Goal: Transaction & Acquisition: Purchase product/service

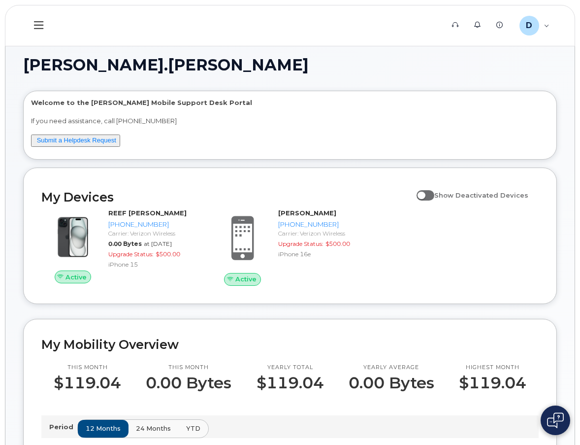
click at [342, 67] on h1 "[PERSON_NAME].[PERSON_NAME]" at bounding box center [287, 65] width 529 height 16
click at [233, 62] on h1 "[PERSON_NAME].[PERSON_NAME]" at bounding box center [287, 65] width 529 height 16
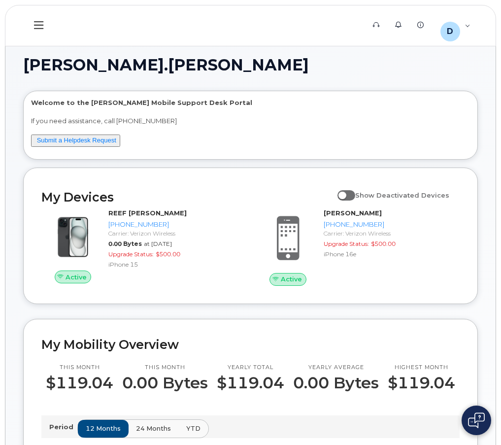
click at [272, 61] on h1 "[PERSON_NAME].[PERSON_NAME]" at bounding box center [248, 65] width 450 height 16
click at [258, 69] on h1 "[PERSON_NAME].[PERSON_NAME]" at bounding box center [248, 65] width 450 height 16
click at [45, 26] on button at bounding box center [39, 25] width 32 height 29
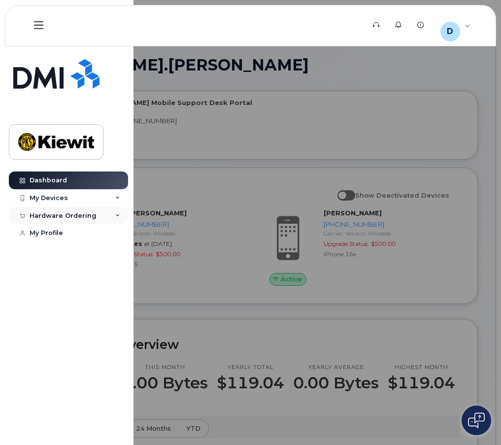
click at [60, 218] on div "Hardware Ordering" at bounding box center [63, 216] width 67 height 8
click at [62, 249] on div "New Order" at bounding box center [52, 252] width 37 height 9
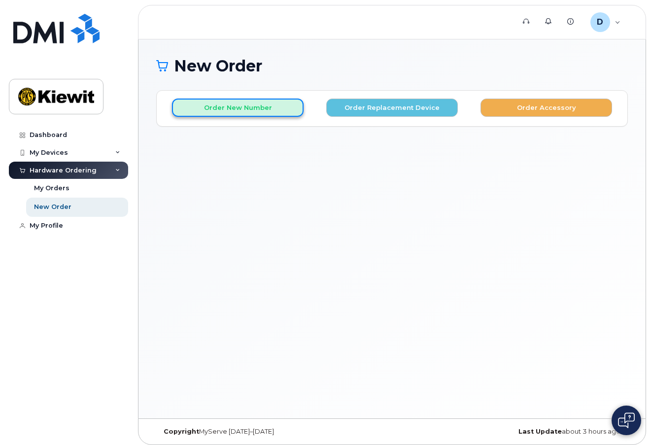
click at [218, 107] on button "Order New Number" at bounding box center [237, 107] width 131 height 18
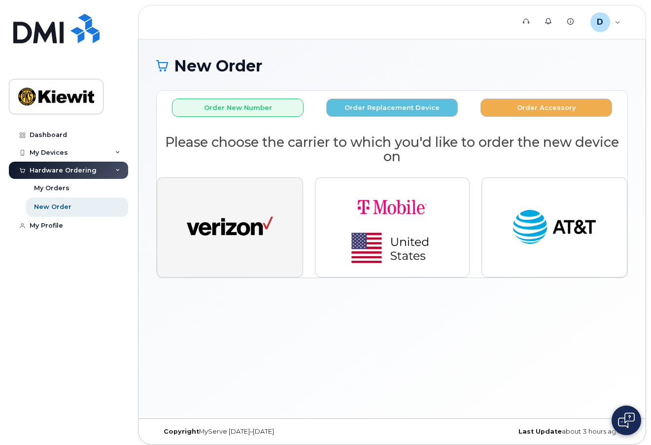
click at [292, 262] on button "button" at bounding box center [230, 226] width 146 height 99
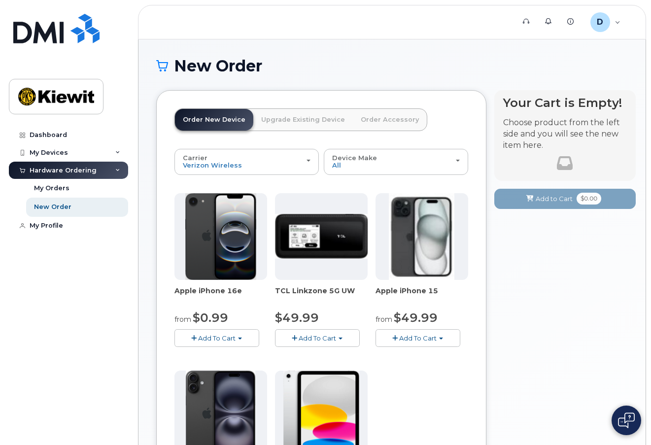
click at [226, 337] on span "Add To Cart" at bounding box center [216, 338] width 37 height 8
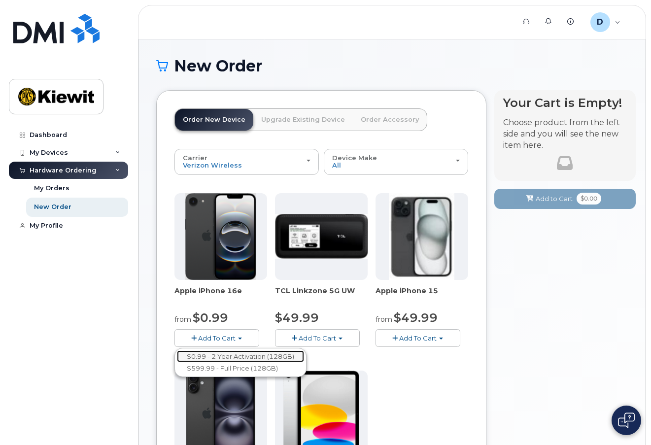
click at [233, 357] on link "$0.99 - 2 Year Activation (128GB)" at bounding box center [240, 356] width 127 height 12
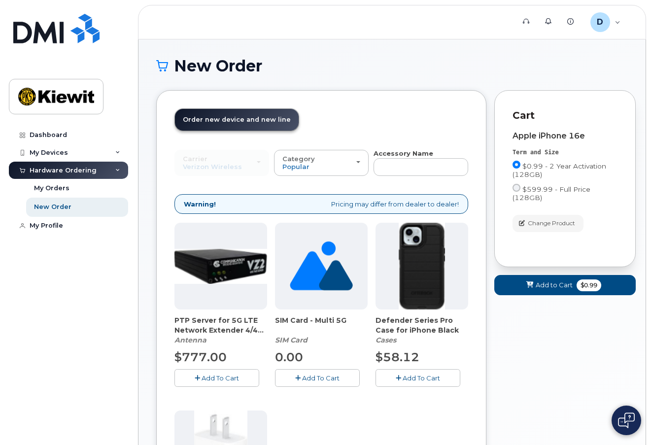
click at [407, 378] on span "Add To Cart" at bounding box center [420, 378] width 37 height 8
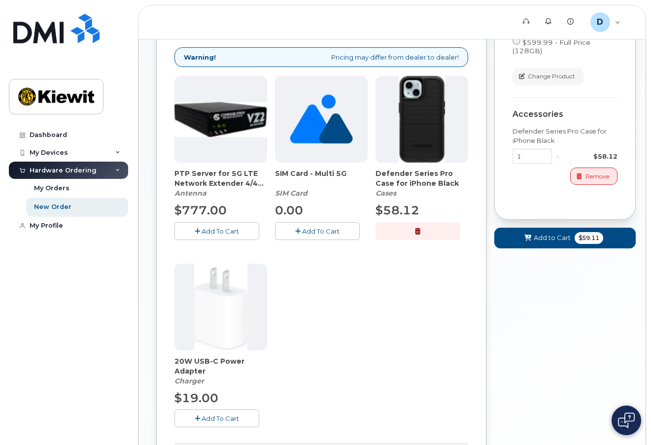
scroll to position [148, 0]
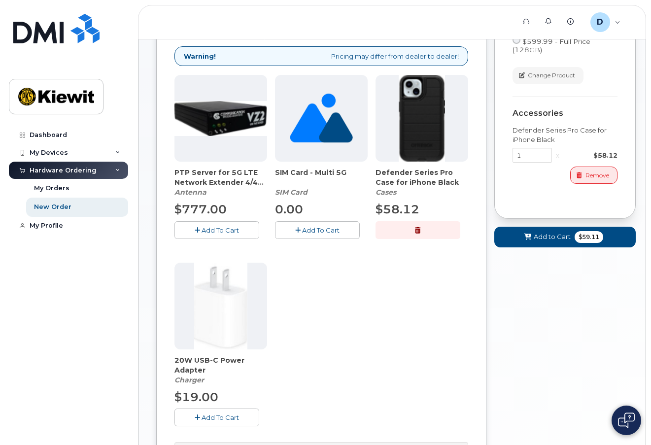
click at [238, 420] on span "Add To Cart" at bounding box center [219, 417] width 37 height 8
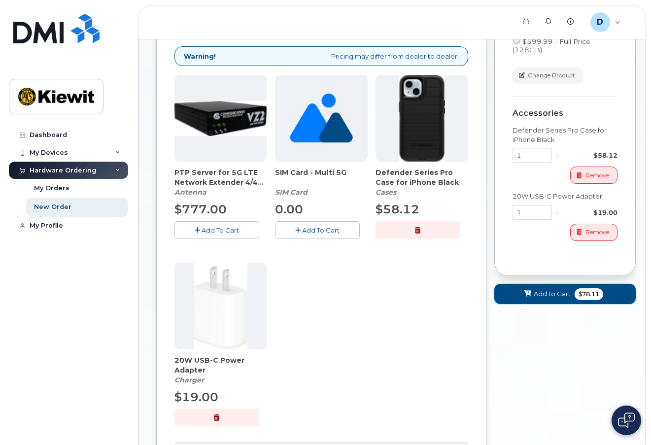
click at [500, 296] on span "Add to Cart" at bounding box center [551, 293] width 37 height 9
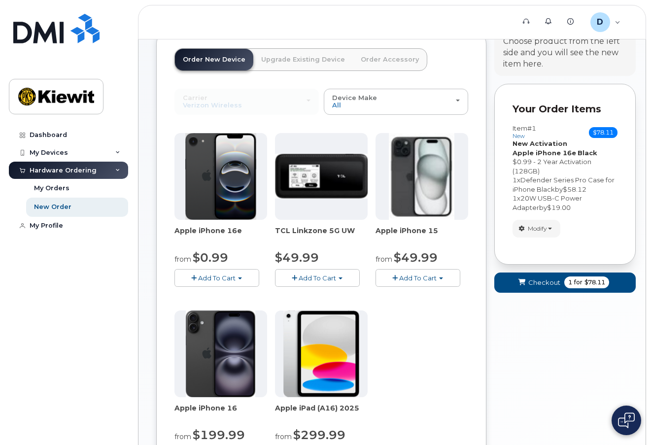
scroll to position [49, 0]
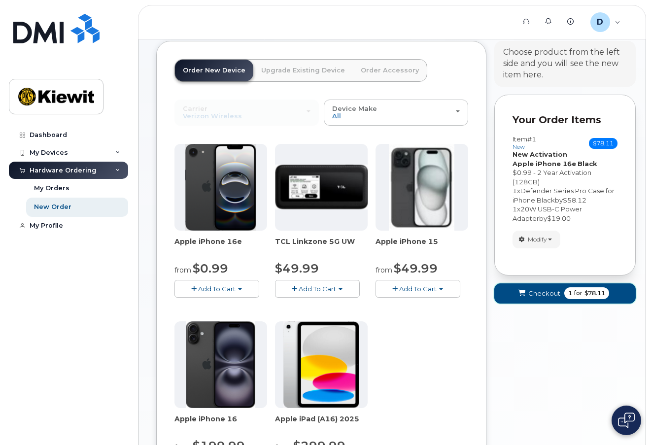
click at [500, 294] on span "Checkout" at bounding box center [544, 293] width 32 height 9
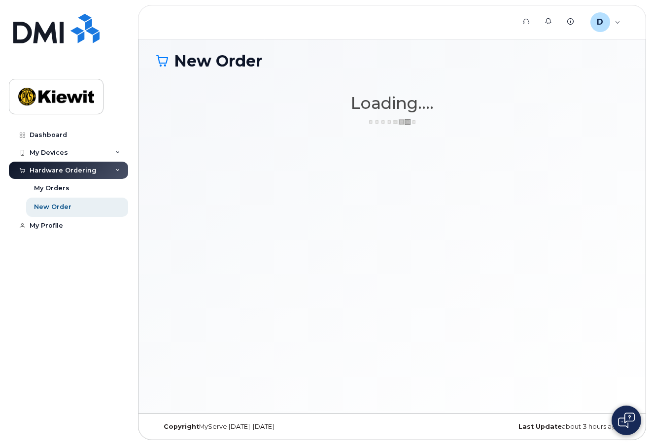
scroll to position [5, 0]
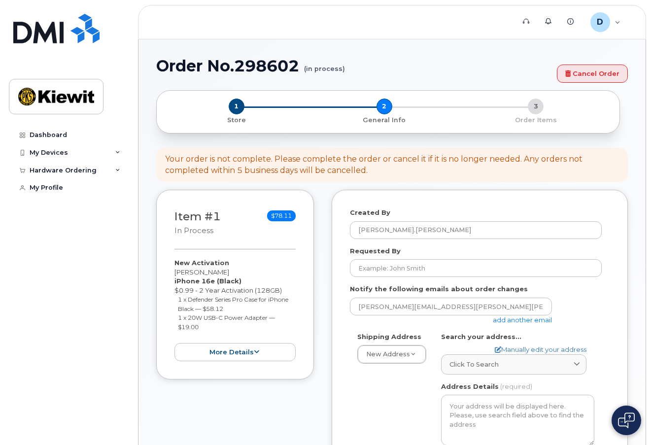
select select
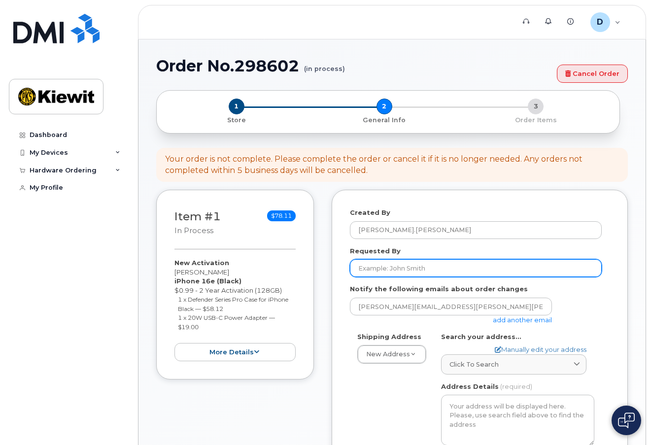
click at [415, 274] on input "Requested By" at bounding box center [476, 268] width 252 height 18
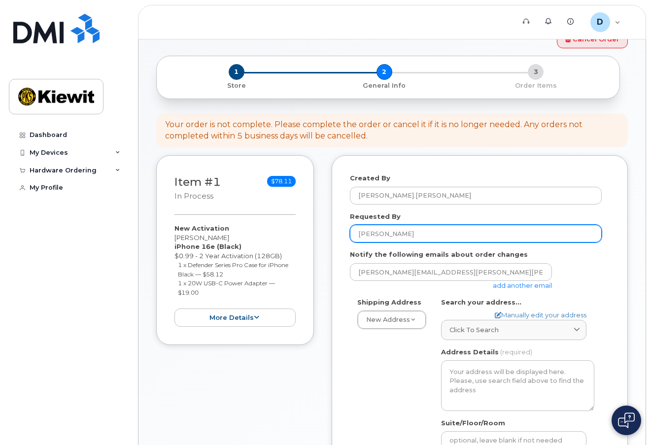
scroll to position [49, 0]
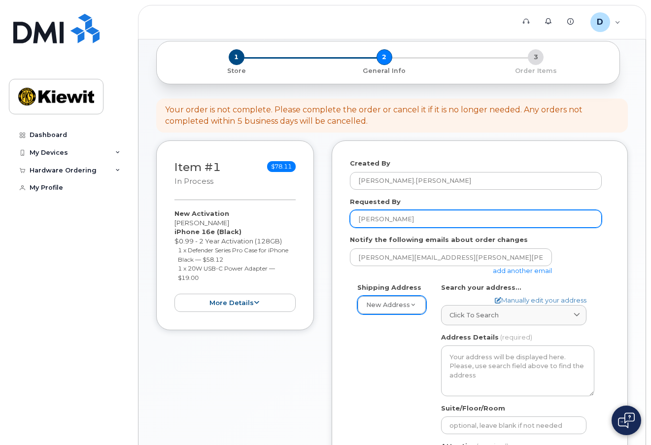
type input "[PERSON_NAME]"
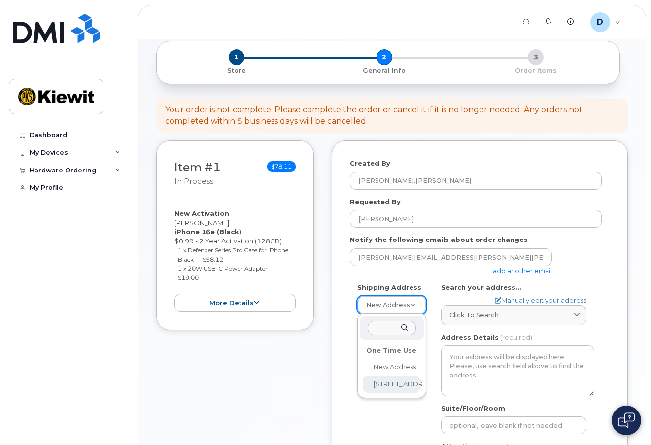
select select "4949 Eastgate Mall"
type input "Danny Andrade/Emilio Davila-Macias"
type input "5625085243"
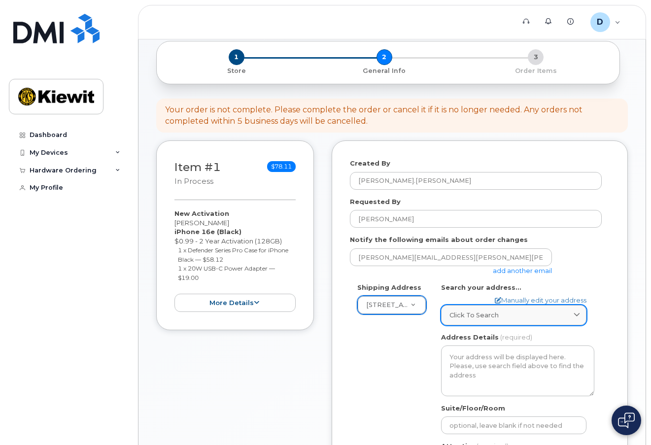
click at [523, 321] on link "Click to search" at bounding box center [513, 315] width 145 height 20
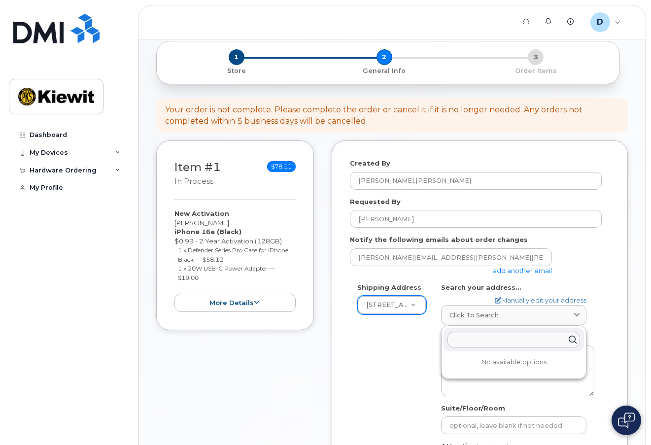
click at [510, 340] on input "text" at bounding box center [513, 339] width 132 height 16
click at [528, 300] on link "Manually edit your address" at bounding box center [540, 299] width 92 height 9
select select
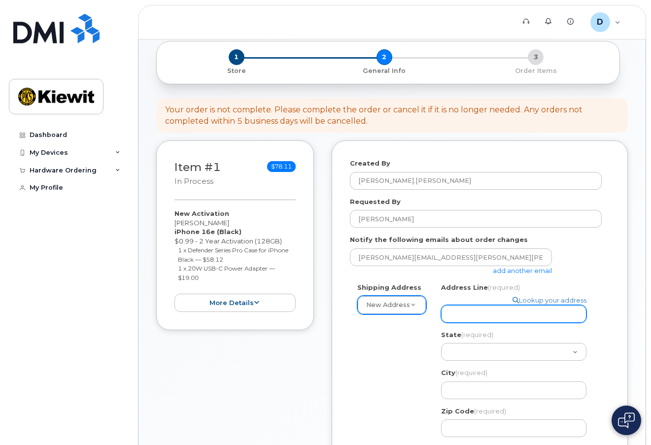
click at [517, 311] on input "Address Line (required)" at bounding box center [513, 314] width 145 height 18
select select
type input "4"
select select
type input "49"
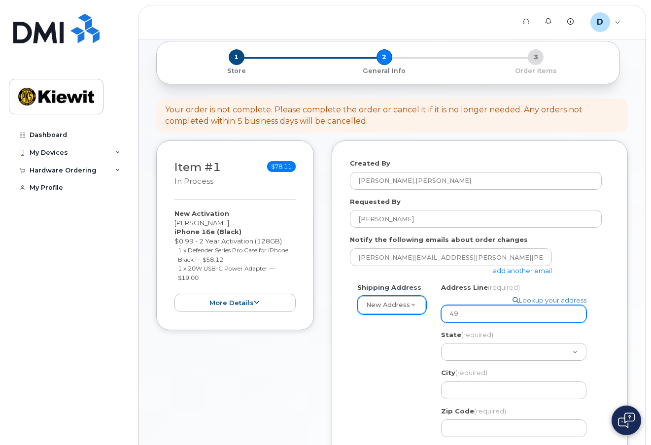
select select
type input "494"
select select
type input "4949 Eastgate Mall"
select select
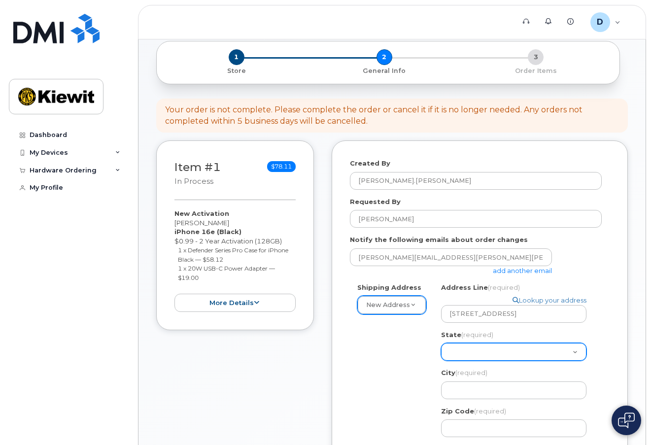
click at [489, 354] on select "Alabama Alaska American Samoa Arizona Arkansas California Colorado Connecticut …" at bounding box center [513, 352] width 145 height 18
select select "CA"
click at [441, 343] on select "Alabama Alaska American Samoa Arizona Arkansas California Colorado Connecticut …" at bounding box center [513, 352] width 145 height 18
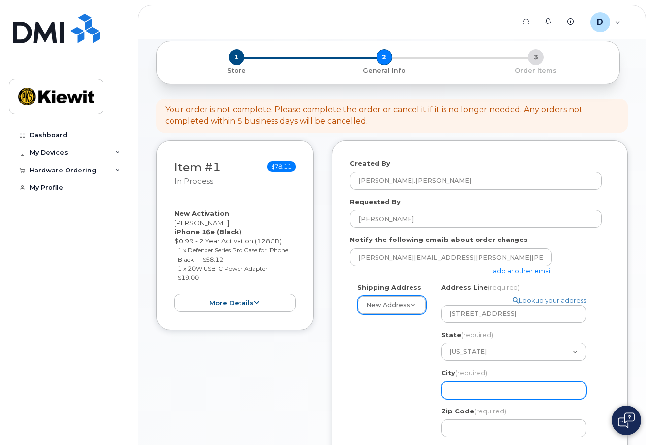
click at [495, 392] on input "City (required)" at bounding box center [513, 390] width 145 height 18
select select
type input "S"
select select
type input "Sa"
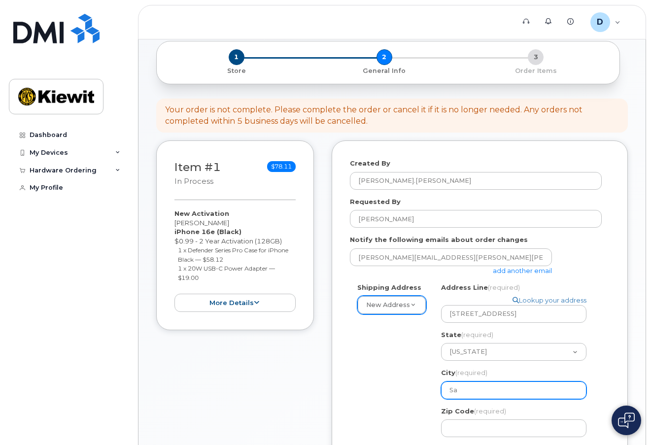
select select
type input "San"
select select
type input "San D"
select select
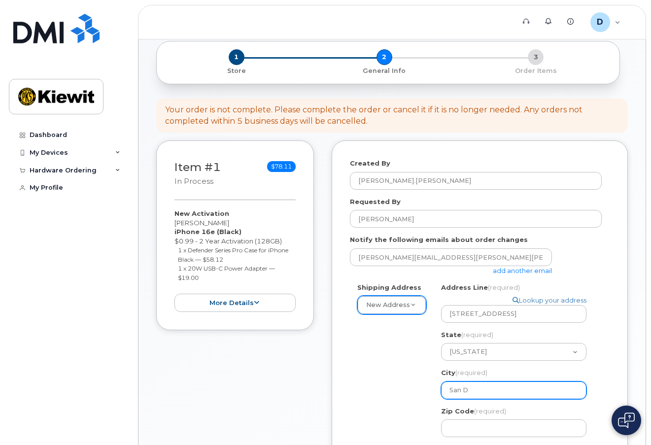
type input "San Di"
select select
type input "San Diu"
select select
type input "San Diue"
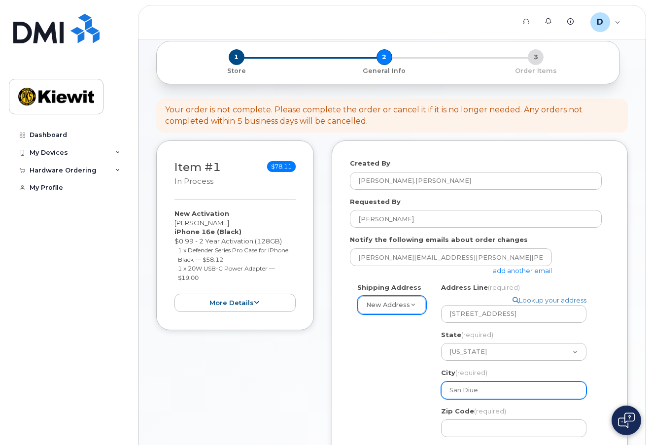
select select
type input "San Diueg"
select select
type input "San Diue"
select select
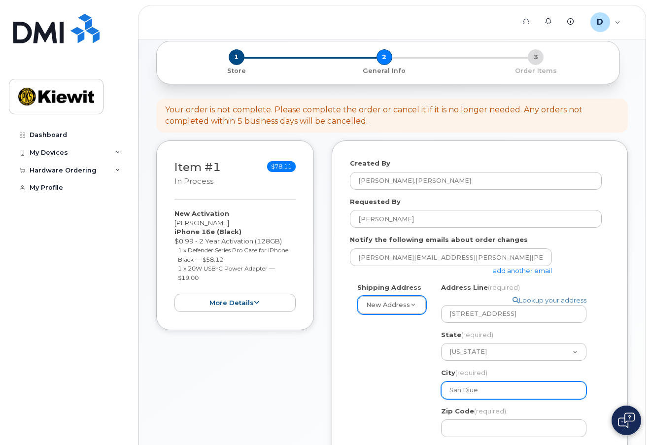
type input "San Diu"
select select
type input "San Di"
select select
type input "San Die"
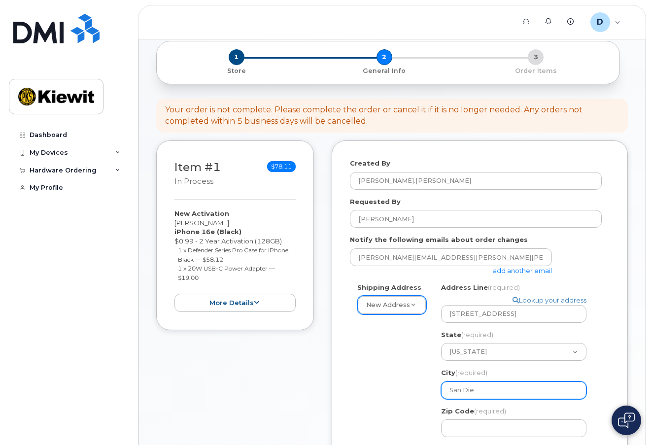
select select
type input "San Dieg"
select select
type input "San Diego"
click at [387, 391] on div "Shipping Address New Address New Address 4949 Eastgate Mall CA San Diego Search…" at bounding box center [476, 421] width 252 height 277
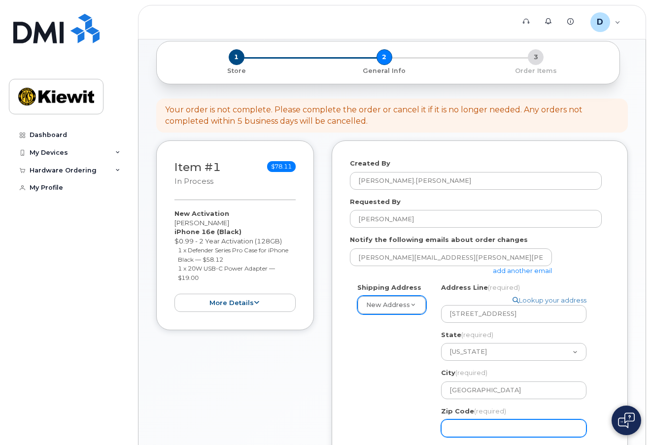
click at [456, 427] on input "Zip Code (required)" at bounding box center [513, 428] width 145 height 18
type input "92057"
type input "Danny Andrade"
type input "5625085243"
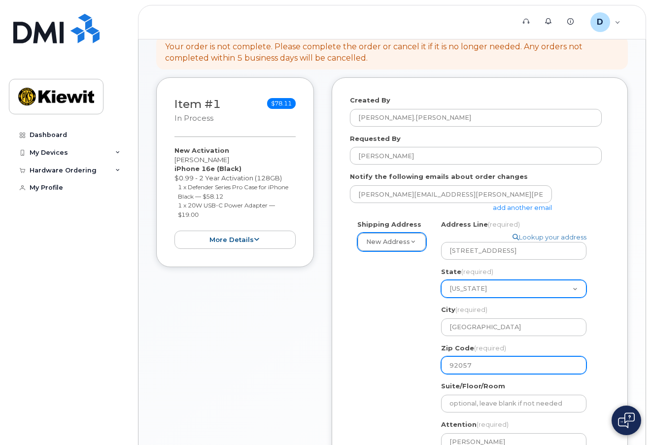
scroll to position [197, 0]
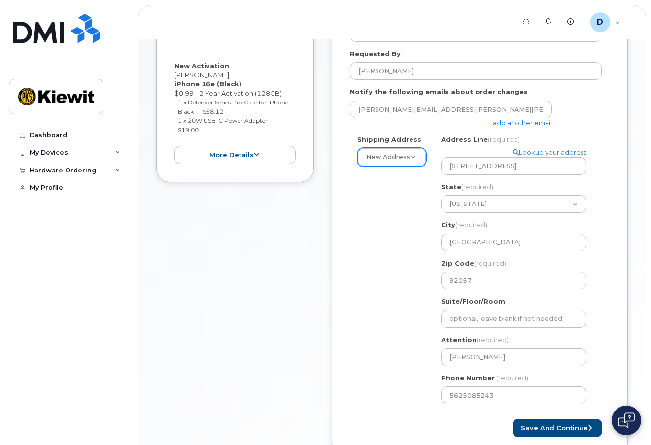
click at [418, 351] on div "Shipping Address New Address New Address 4949 Eastgate Mall CA San Diego Search…" at bounding box center [476, 273] width 252 height 277
click at [543, 361] on input "Danny Andrade" at bounding box center [513, 357] width 145 height 18
click at [525, 357] on input "Danny Andrade" at bounding box center [513, 357] width 145 height 18
select select
type input "Danny Andrade/"
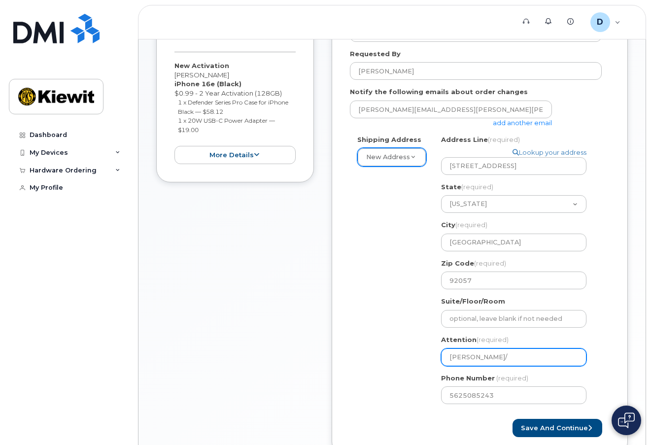
select select
type input "Danny Andrade/R"
select select
type input "Danny Andrade/Ro"
select select
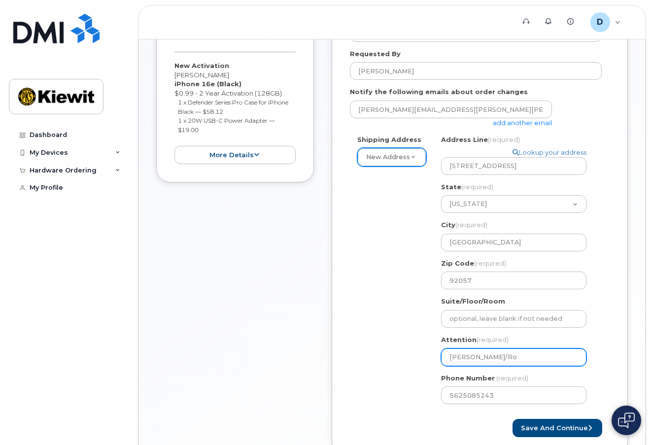
type input "Danny Andrade/Rob"
select select
type input "Danny Andrade/Robe"
select select
type input "Danny Andrade/Rober"
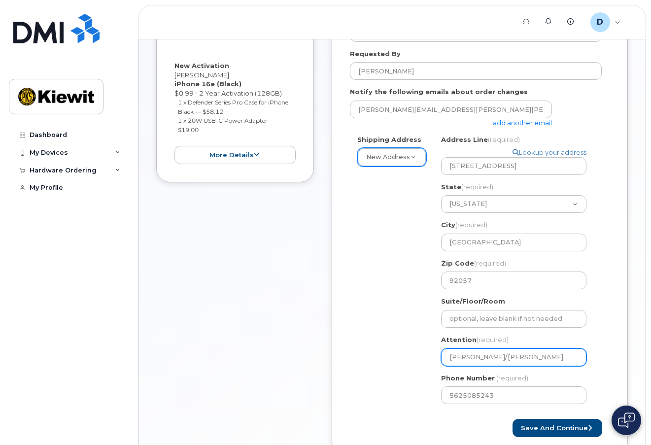
select select
type input "Danny Andrade/Robert"
select select
type input "Danny Andrade/Robert N"
select select
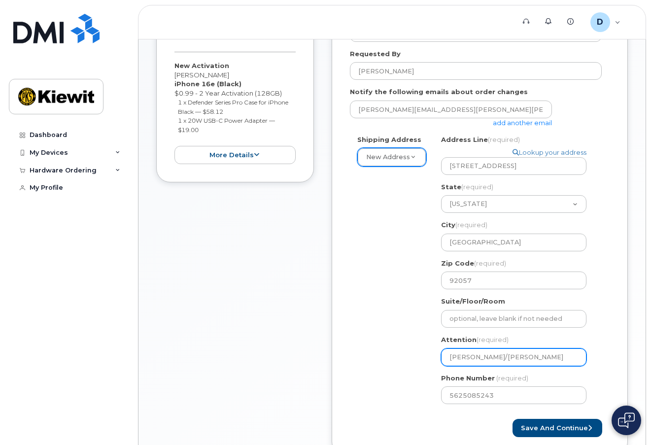
type input "Danny Andrade/Robert No"
select select
type input "Danny Andrade/Robert Noo"
select select
type input "Danny Andrade/Robert Nood"
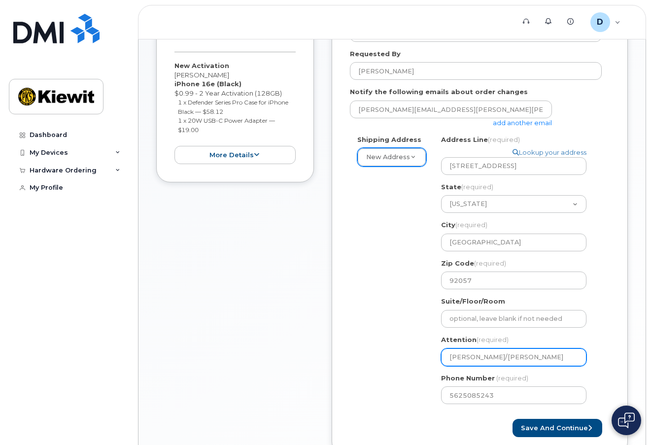
select select
type input "Danny Andrade/Robert Noo"
select select
type input "Danny Andrade/Robert No"
select select
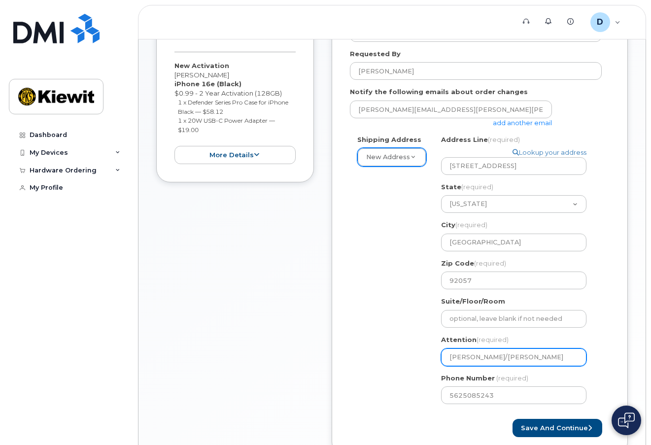
type input "Danny Andrade/Robert Nor"
select select
type input "Danny Andrade/Robert Nors"
select select
type input "Danny Andrade/Robert Nor"
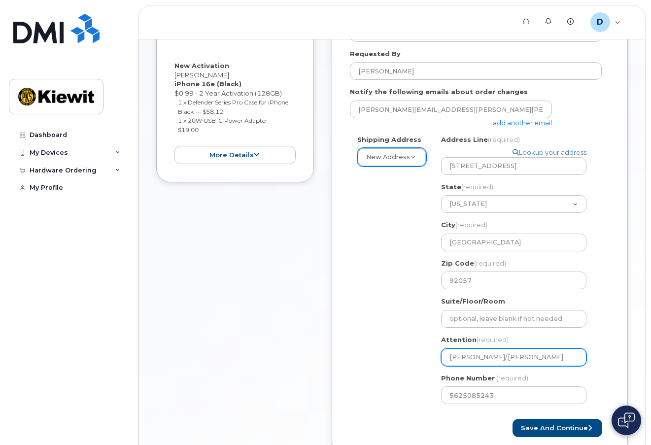
select select
type input "Danny Andrade/Robert Nord"
select select
type input "Danny Andrade/Robert Nords"
select select
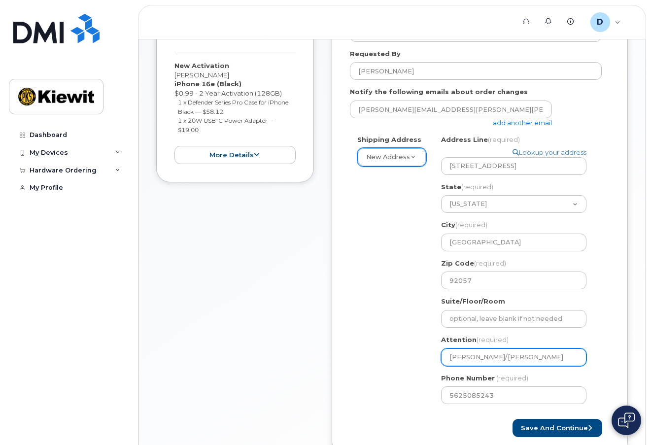
type input "Danny Andrade/Robert Nordst"
select select
type input "Danny Andrade/Robert Nordstr"
select select
type input "Danny Andrade/Robert Nordstro"
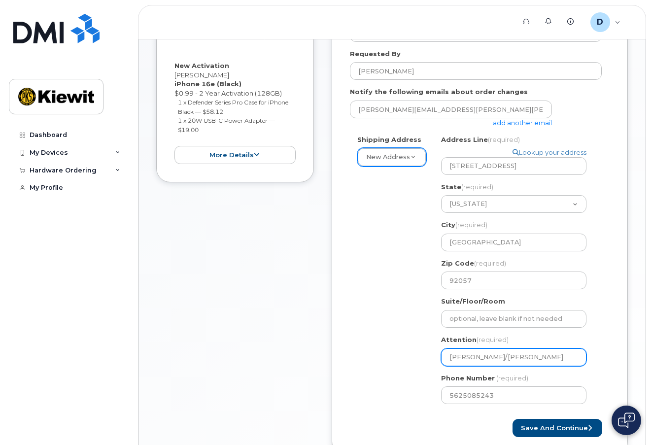
select select
type input "Danny Andrade/Robert Nordstrom"
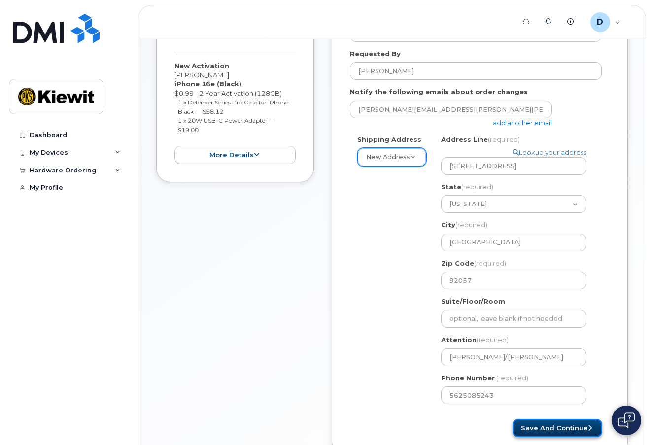
click at [568, 430] on button "Save and Continue" at bounding box center [557, 428] width 90 height 18
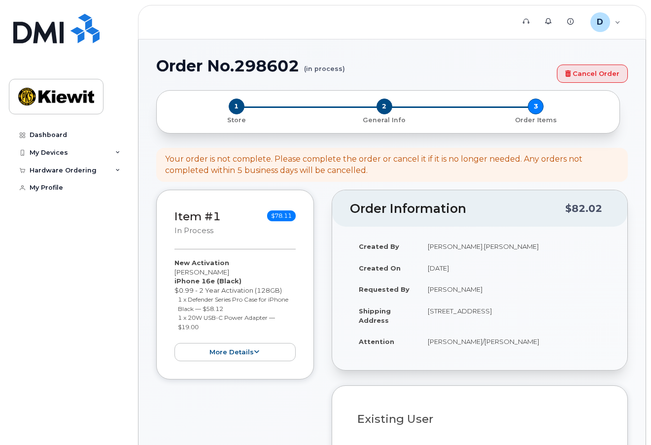
select select
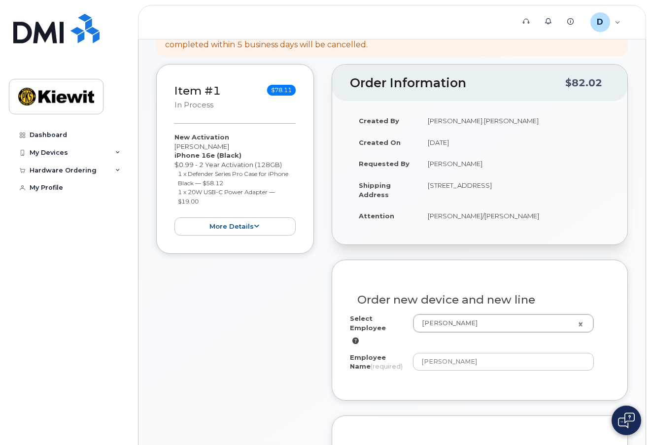
scroll to position [148, 0]
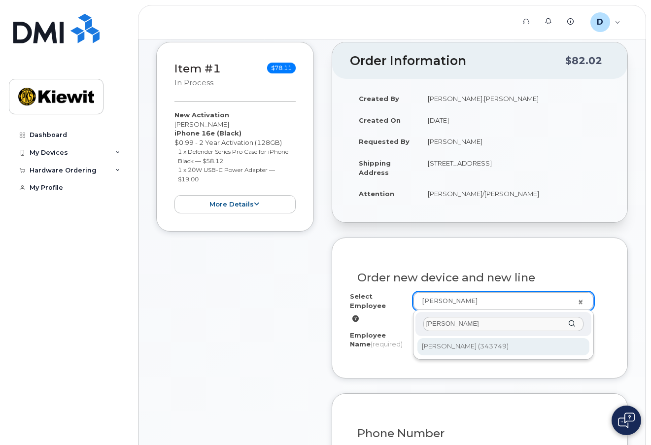
type input "[PERSON_NAME]"
type input "2200107"
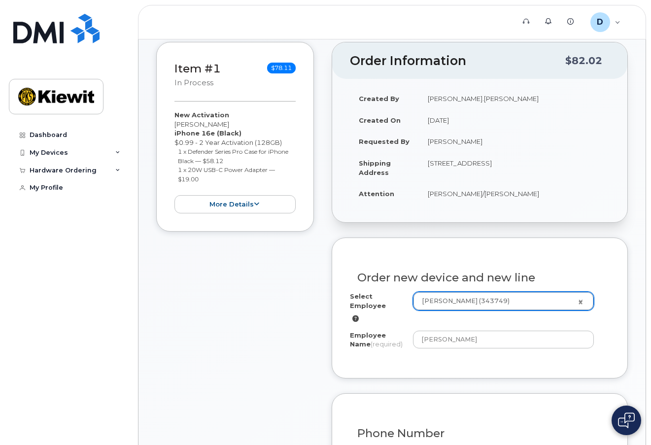
type input "[PERSON_NAME]"
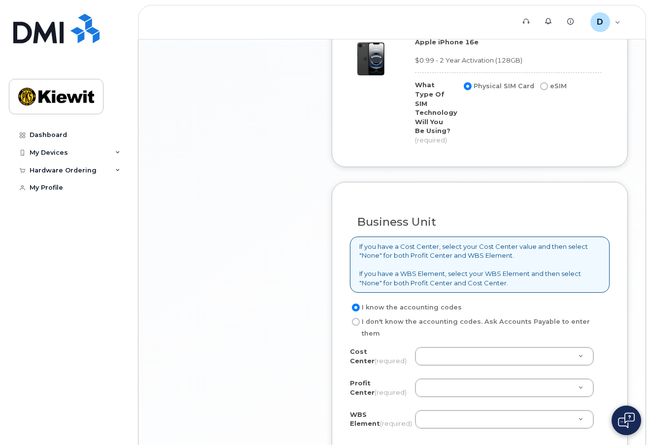
scroll to position [739, 0]
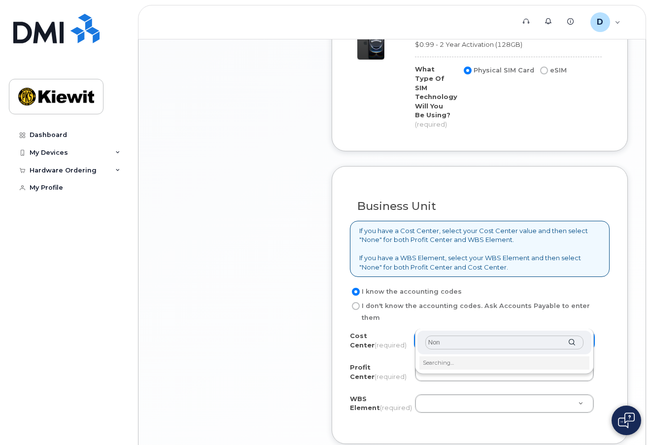
type input "None"
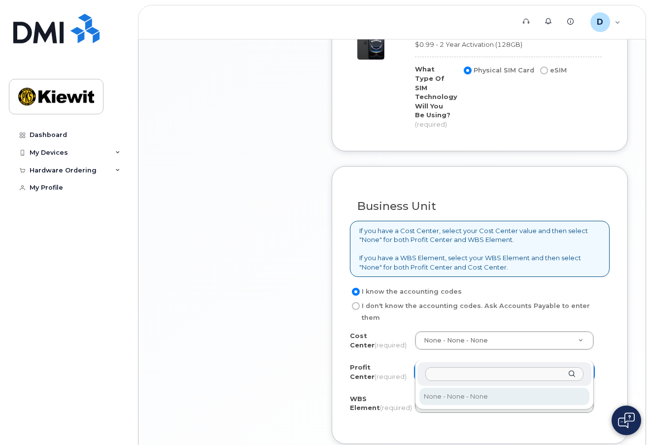
select select "None"
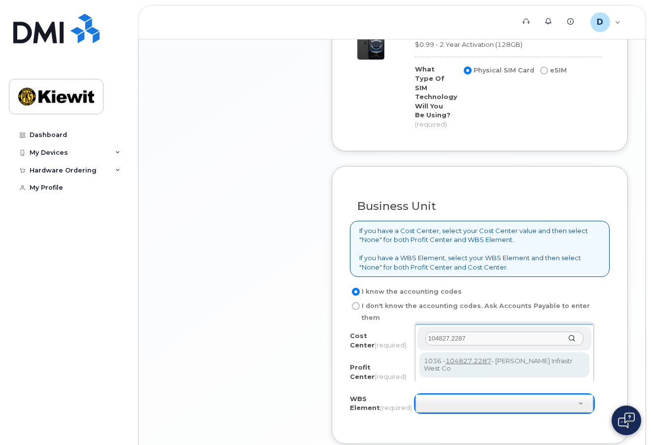
type input "104827.2287"
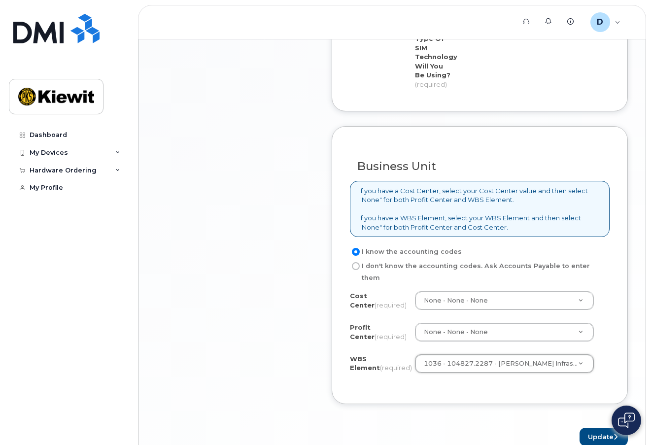
scroll to position [808, 0]
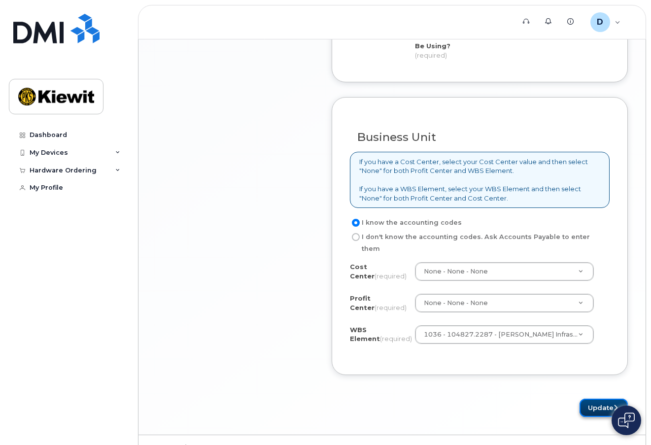
click at [590, 398] on button "Update" at bounding box center [603, 407] width 48 height 18
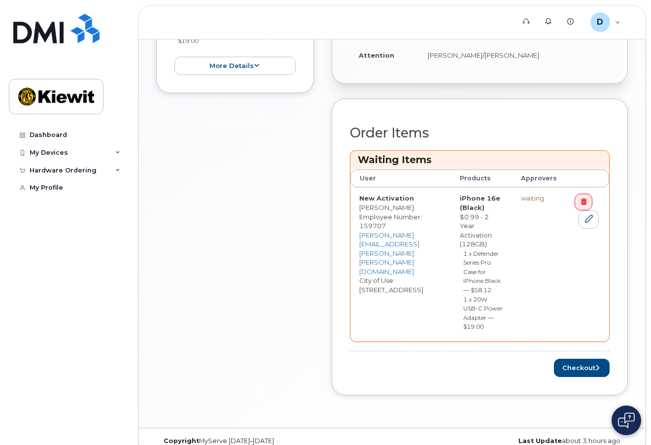
scroll to position [379, 0]
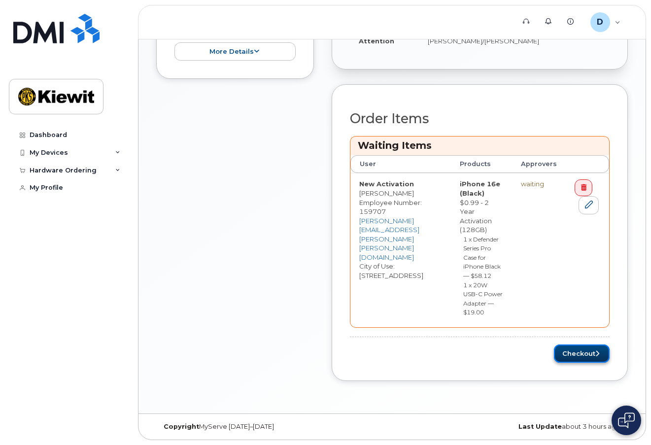
click at [569, 355] on button "Checkout" at bounding box center [582, 353] width 56 height 18
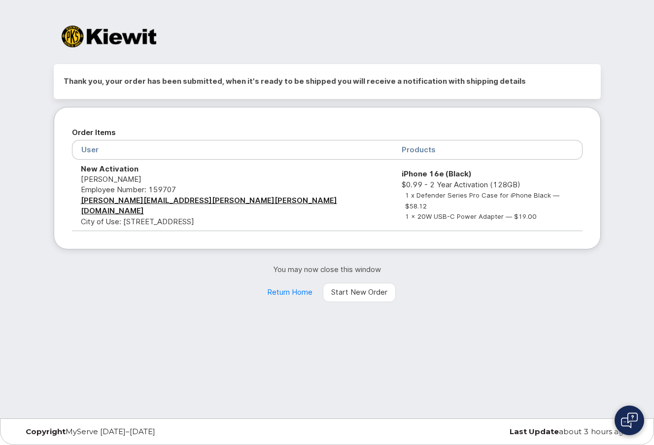
click at [610, 333] on div "Thank you, your order has been submitted, when it's ready to be shipped you wil…" at bounding box center [327, 209] width 654 height 418
